Goal: Check status: Check status

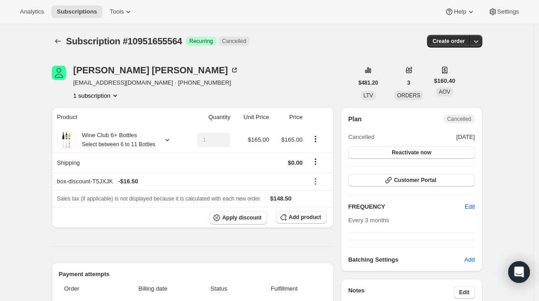
scroll to position [245, 0]
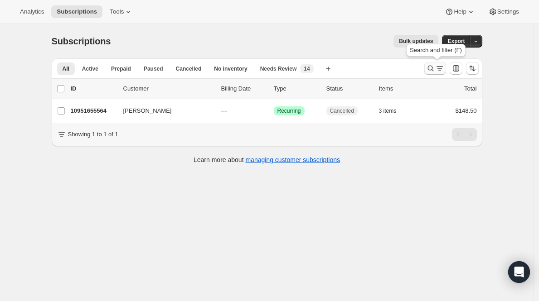
click at [438, 66] on icon "Search and filter results" at bounding box center [439, 68] width 9 height 9
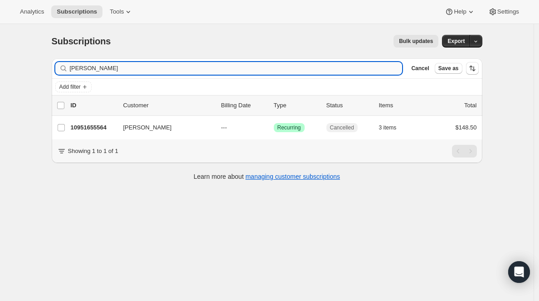
click at [155, 67] on input "[PERSON_NAME]" at bounding box center [236, 68] width 333 height 13
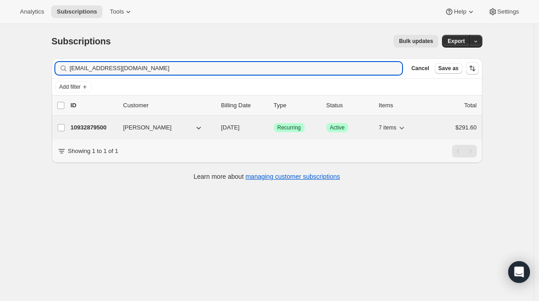
type input "[EMAIL_ADDRESS][DOMAIN_NAME]"
click at [95, 128] on p "10932879500" at bounding box center [93, 127] width 45 height 9
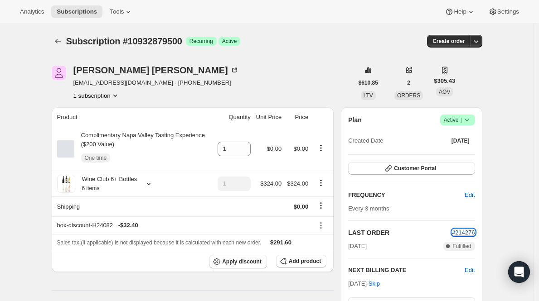
click at [467, 231] on span "#214276" at bounding box center [463, 232] width 23 height 7
